Goal: Navigation & Orientation: Go to known website

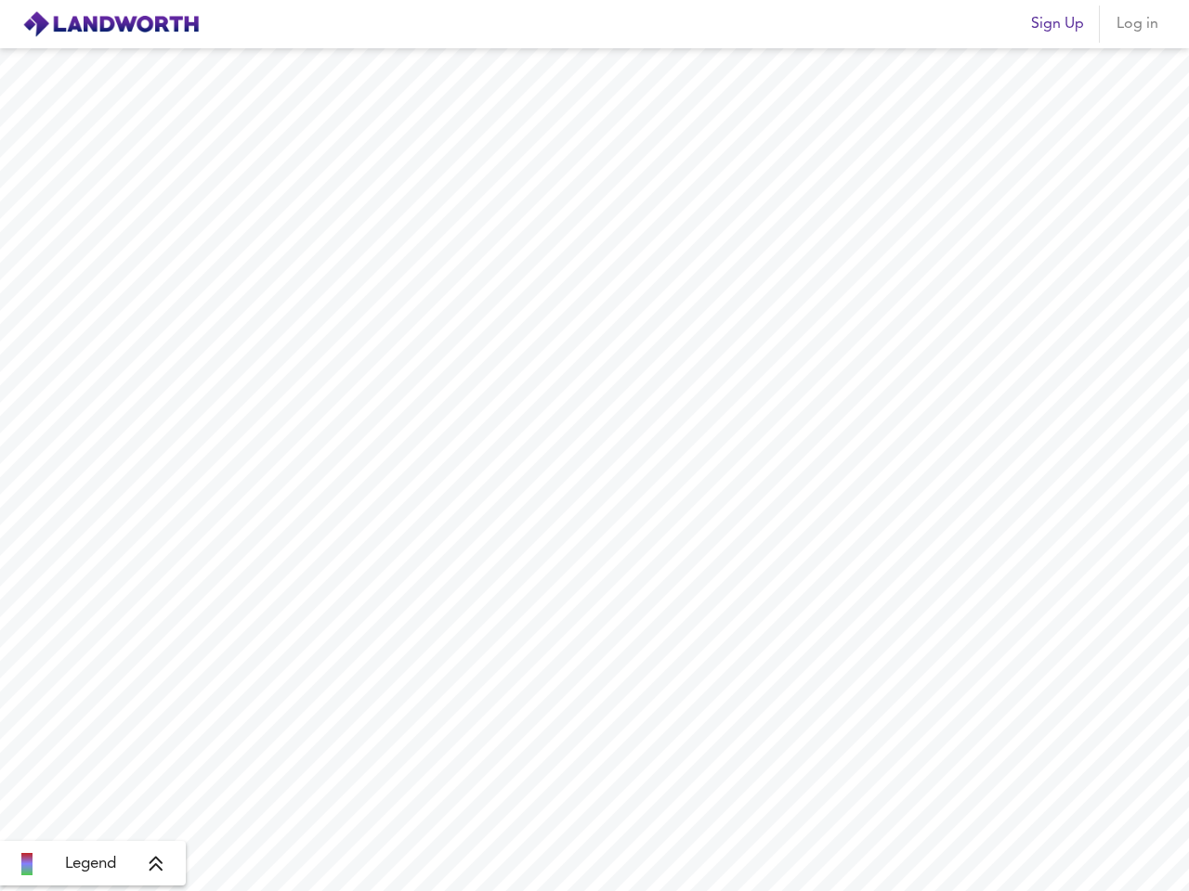
click at [110, 24] on img at bounding box center [110, 24] width 177 height 28
click at [1057, 24] on span "Sign Up" at bounding box center [1057, 24] width 53 height 26
click at [1137, 24] on span "Log in" at bounding box center [1136, 24] width 45 height 26
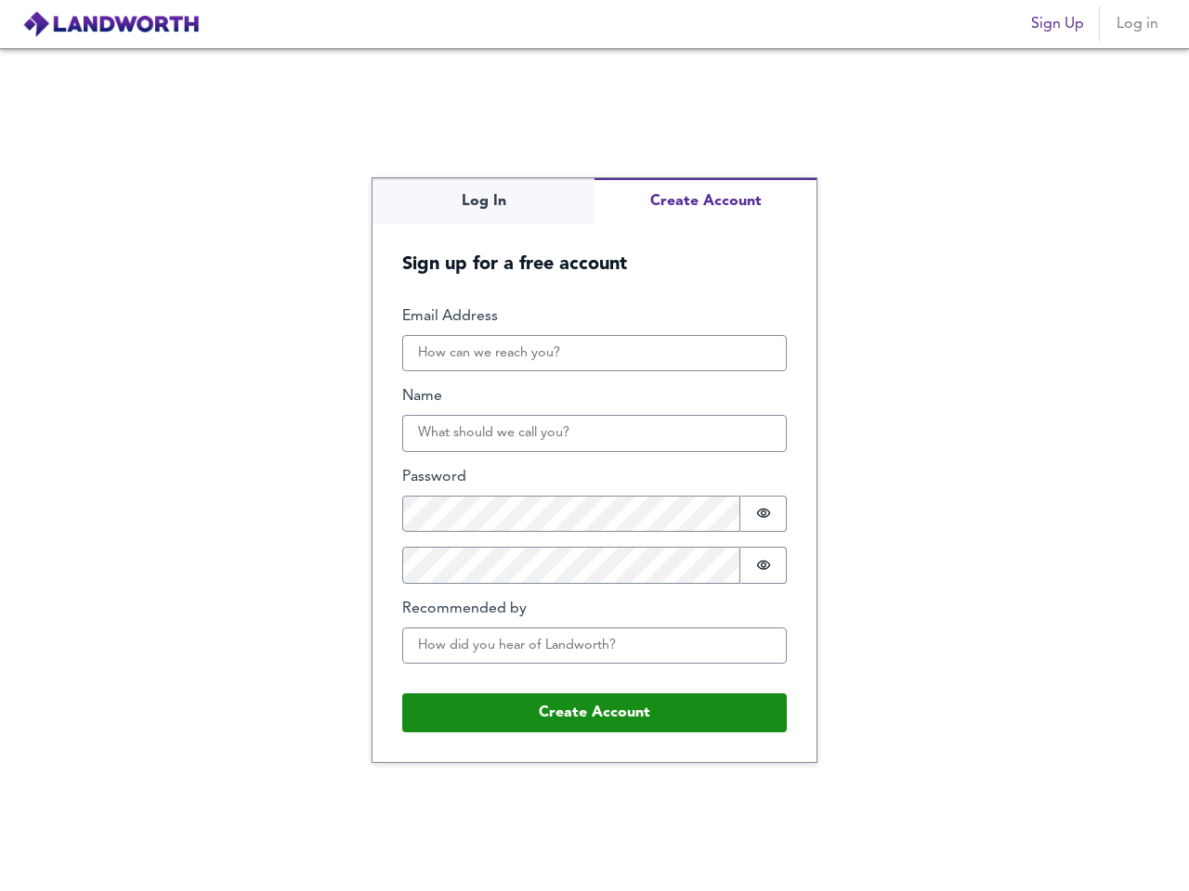
click at [93, 864] on div "Log In Create Account Sign up for a free account Email Address Name Password Pa…" at bounding box center [594, 469] width 1189 height 843
